Goal: Transaction & Acquisition: Purchase product/service

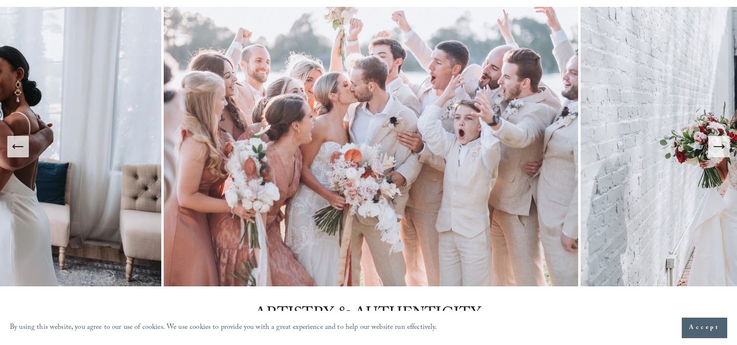
scroll to position [82, 0]
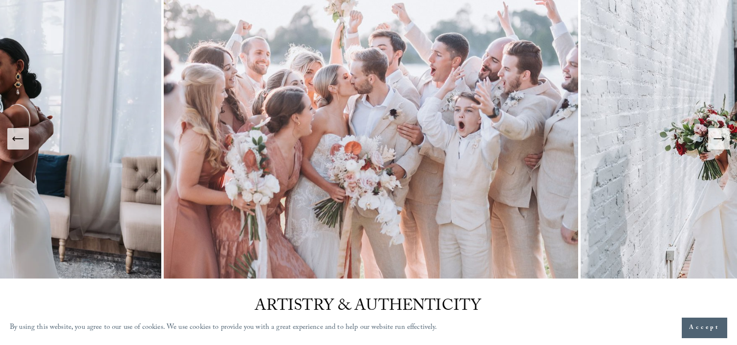
click at [717, 138] on icon "Next Slide" at bounding box center [719, 139] width 14 height 14
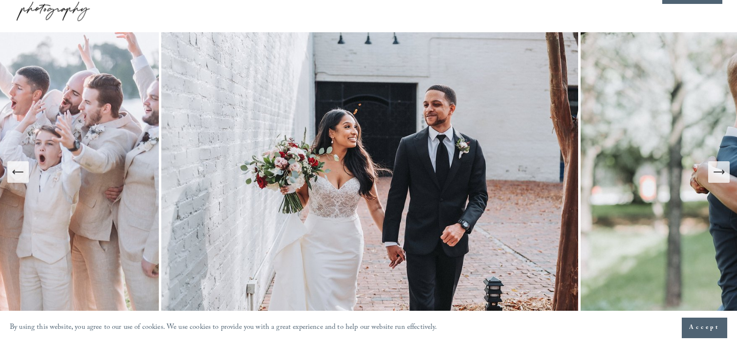
scroll to position [45, 0]
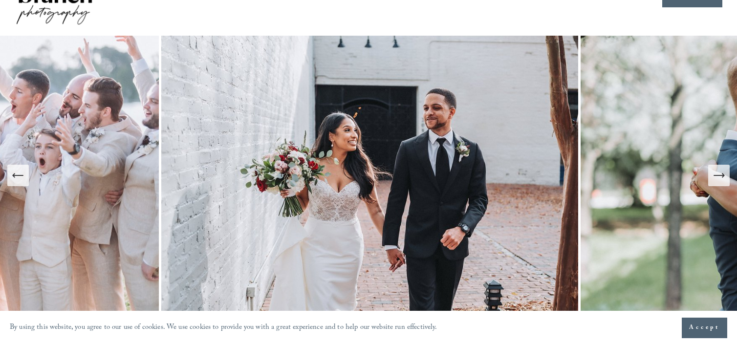
click at [719, 177] on icon "Next Slide" at bounding box center [719, 176] width 14 height 14
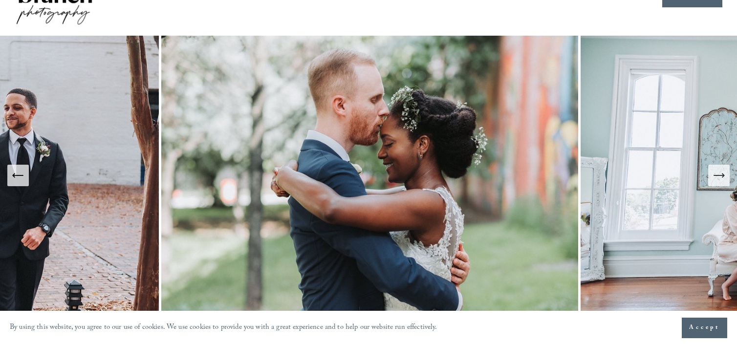
click at [719, 177] on icon "Next Slide" at bounding box center [719, 176] width 14 height 14
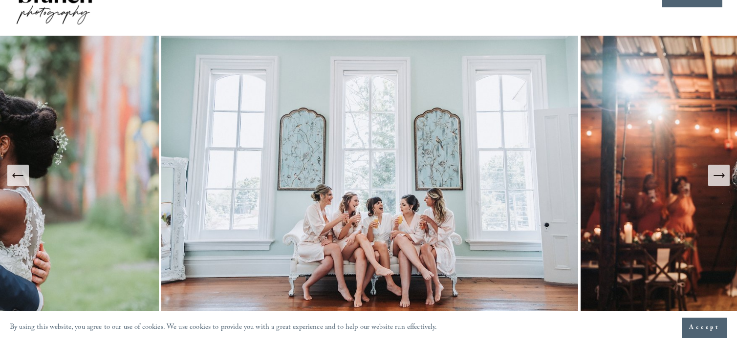
click at [719, 177] on icon "Next Slide" at bounding box center [719, 176] width 14 height 14
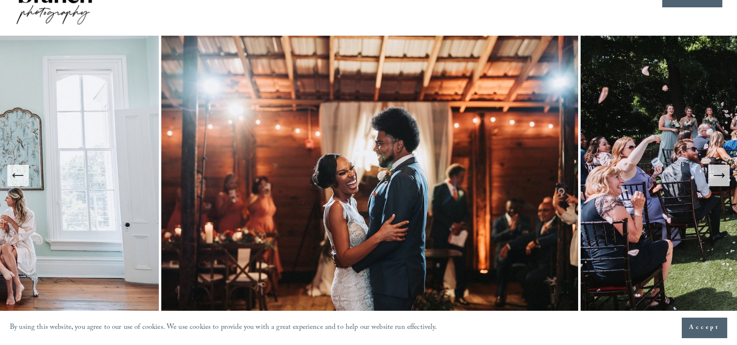
click at [719, 177] on icon "Next Slide" at bounding box center [719, 176] width 14 height 14
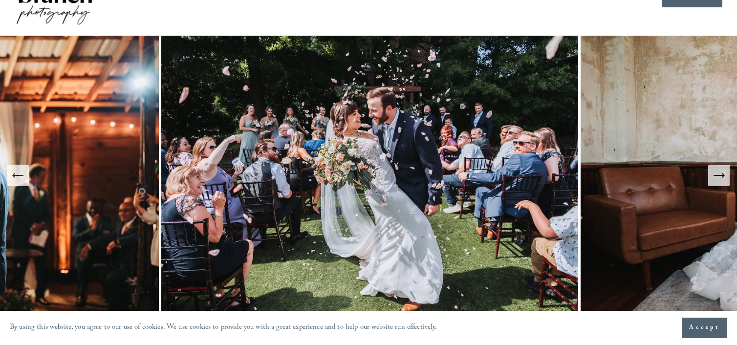
click at [719, 177] on icon "Next Slide" at bounding box center [719, 176] width 14 height 14
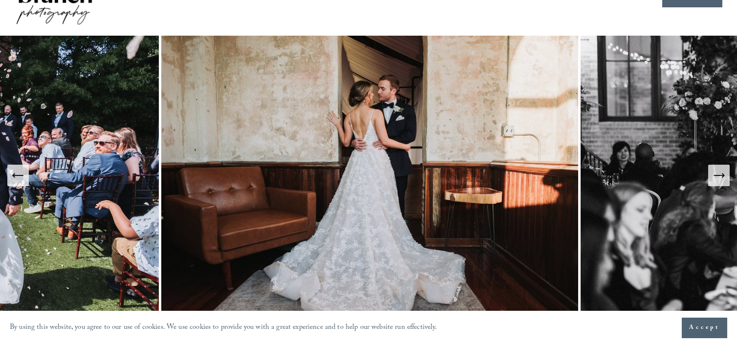
click at [719, 177] on icon "Next Slide" at bounding box center [719, 176] width 14 height 14
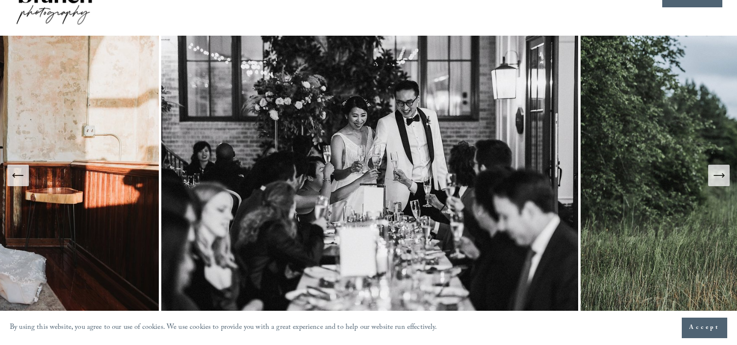
click at [719, 177] on icon "Next Slide" at bounding box center [719, 176] width 14 height 14
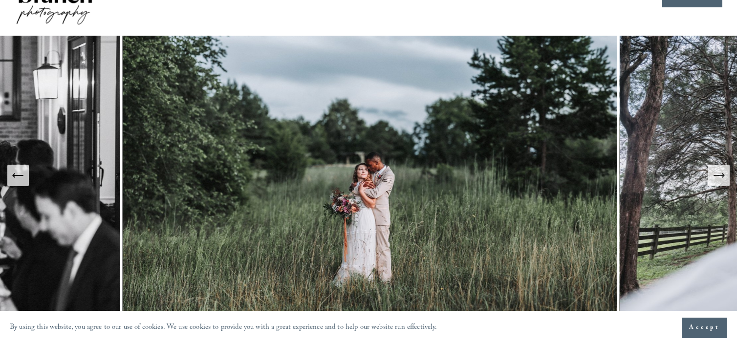
click at [719, 177] on icon "Next Slide" at bounding box center [719, 176] width 14 height 14
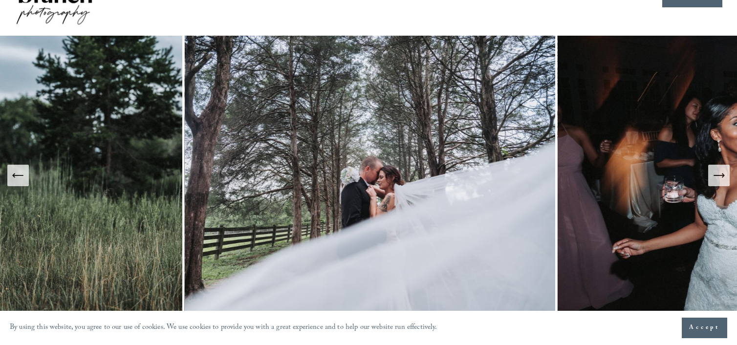
click at [718, 173] on icon "Next Slide" at bounding box center [719, 176] width 14 height 14
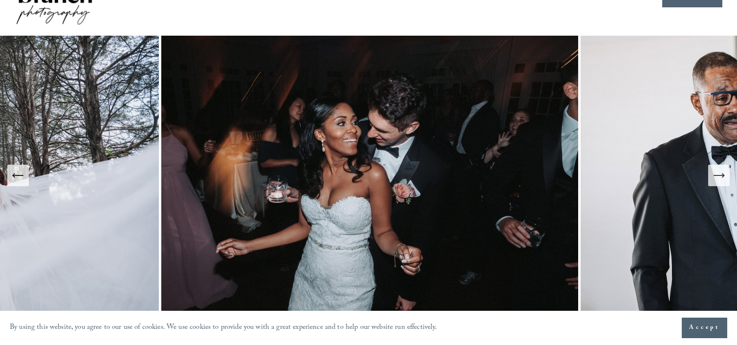
click at [718, 173] on icon "Next Slide" at bounding box center [719, 176] width 14 height 14
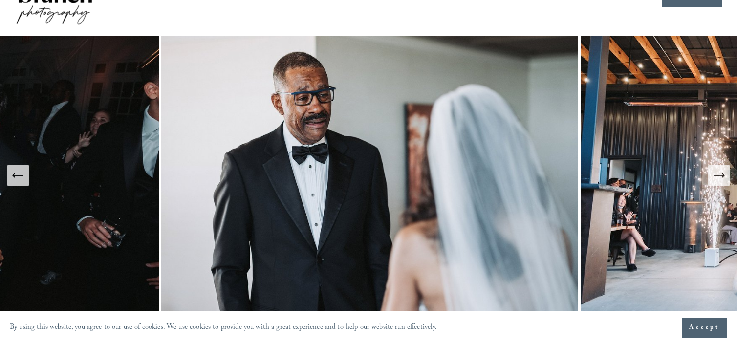
click at [718, 173] on icon "Next Slide" at bounding box center [719, 176] width 14 height 14
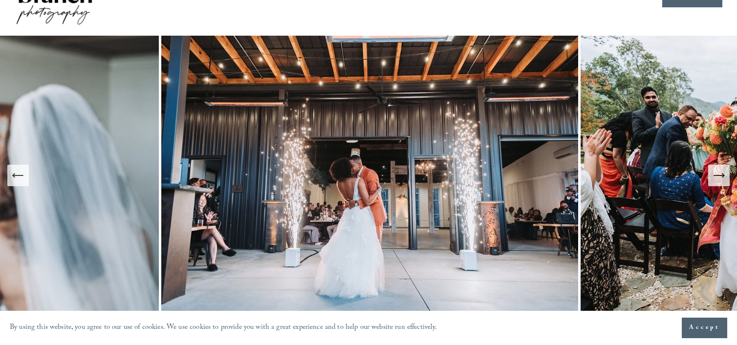
click at [718, 176] on icon "Next Slide" at bounding box center [719, 176] width 14 height 14
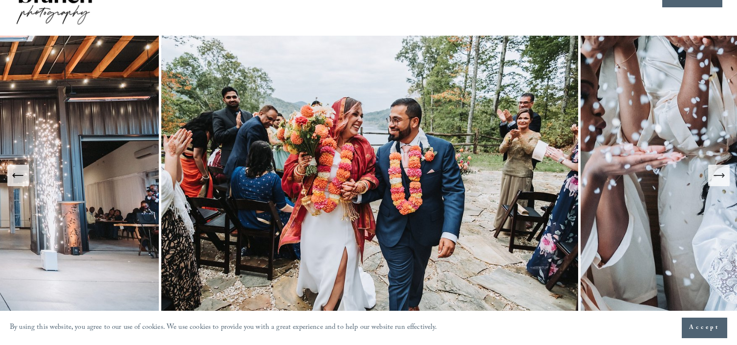
click at [718, 176] on icon "Next Slide" at bounding box center [719, 176] width 14 height 14
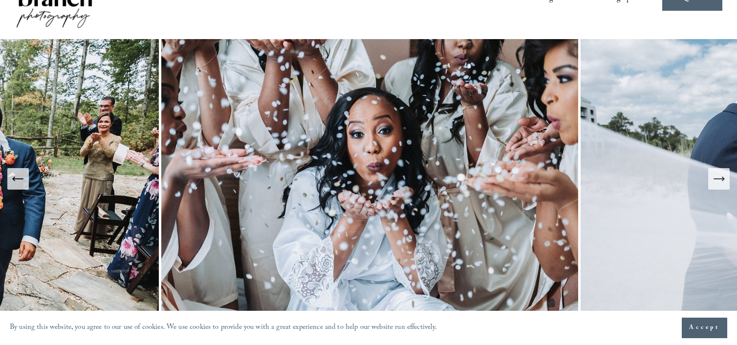
scroll to position [0, 0]
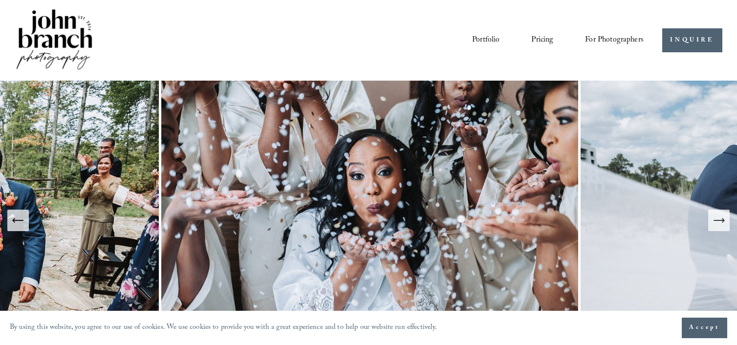
click at [0, 0] on span "Presets" at bounding box center [0, 0] width 0 height 0
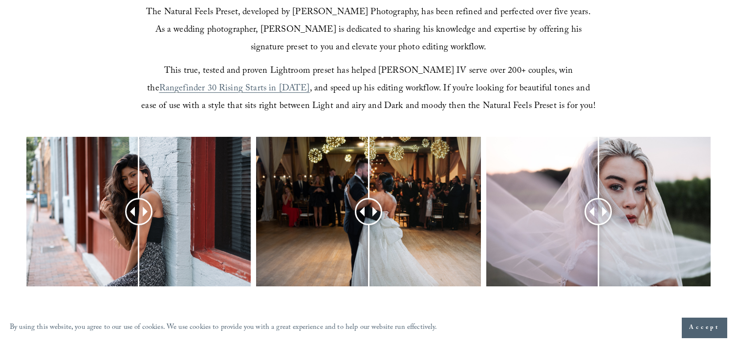
scroll to position [327, 0]
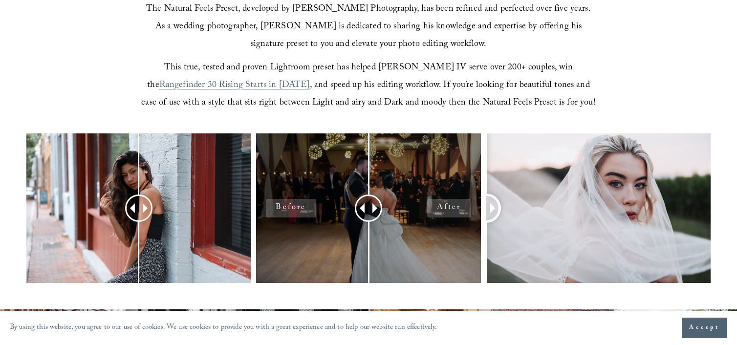
drag, startPoint x: 596, startPoint y: 203, endPoint x: 430, endPoint y: 197, distance: 166.3
click at [416, 197] on div at bounding box center [368, 220] width 737 height 175
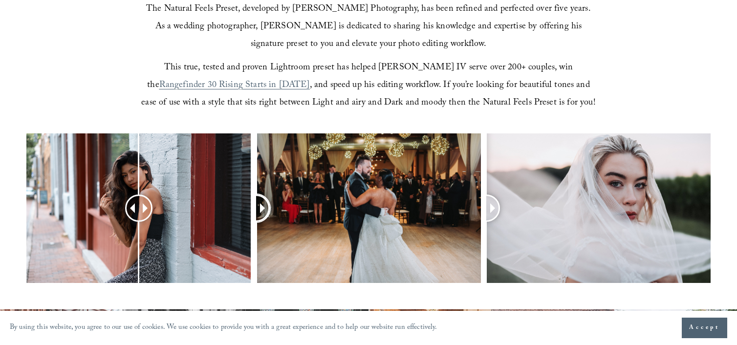
drag, startPoint x: 369, startPoint y: 206, endPoint x: 253, endPoint y: 203, distance: 115.9
click at [253, 203] on div at bounding box center [368, 220] width 737 height 175
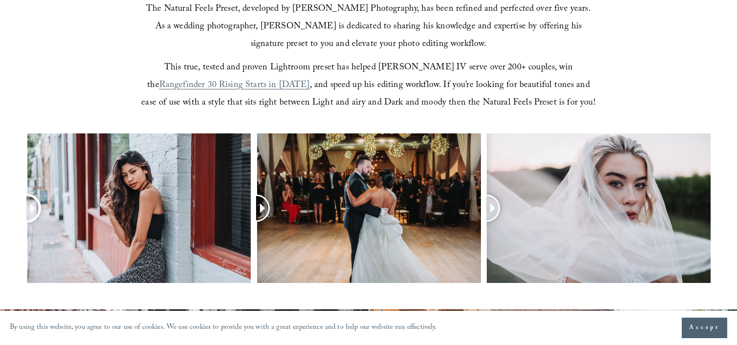
drag, startPoint x: 139, startPoint y: 206, endPoint x: -2, endPoint y: 177, distance: 143.7
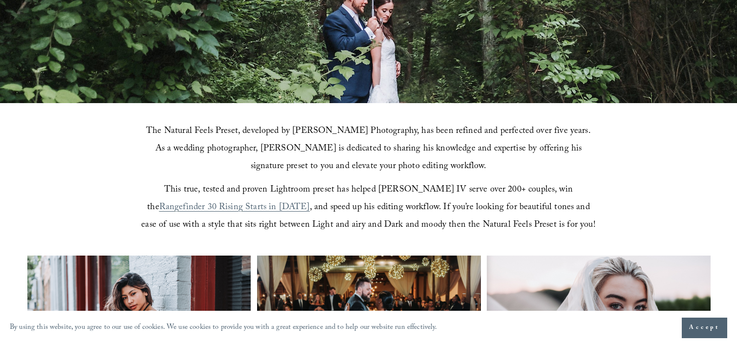
scroll to position [0, 0]
